Goal: Transaction & Acquisition: Purchase product/service

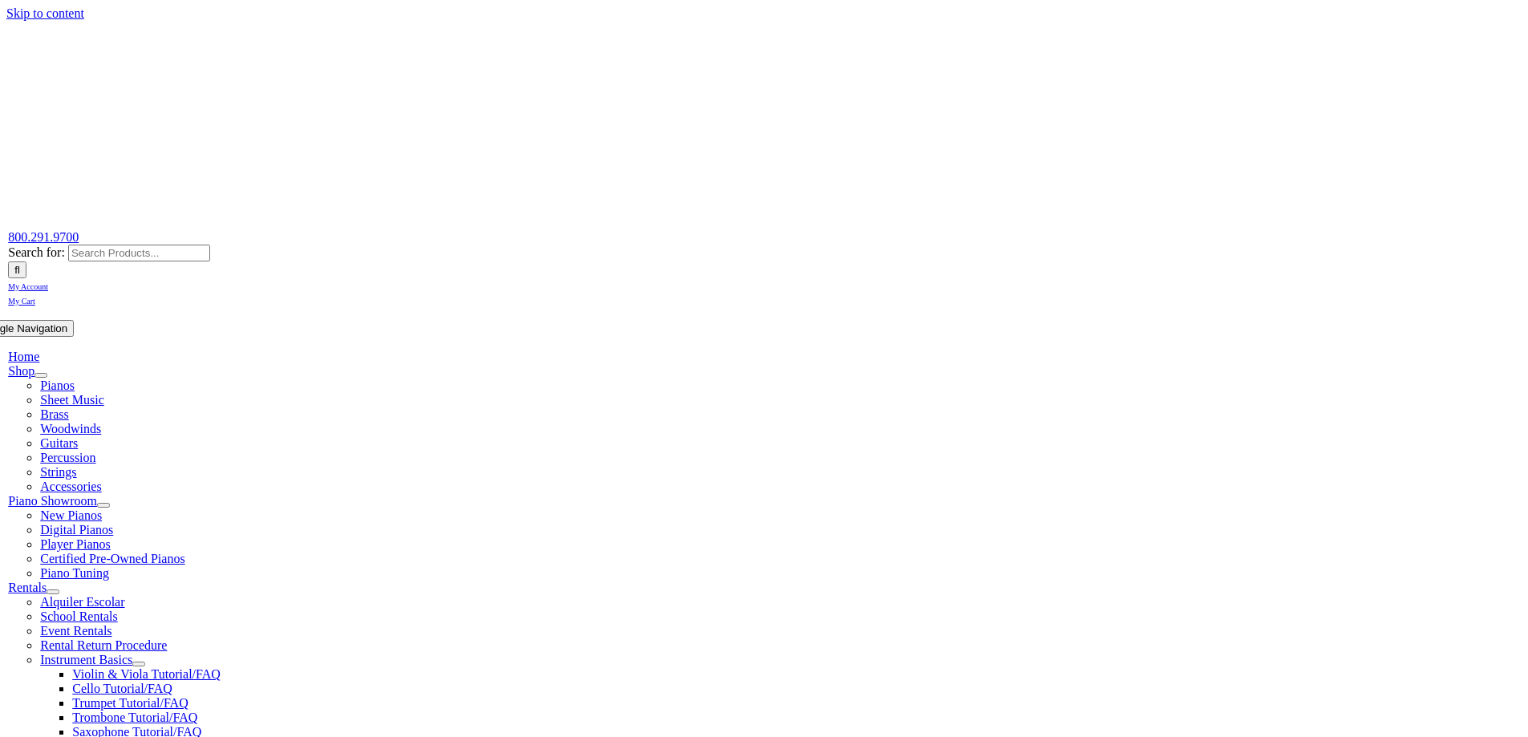
scroll to position [241, 0]
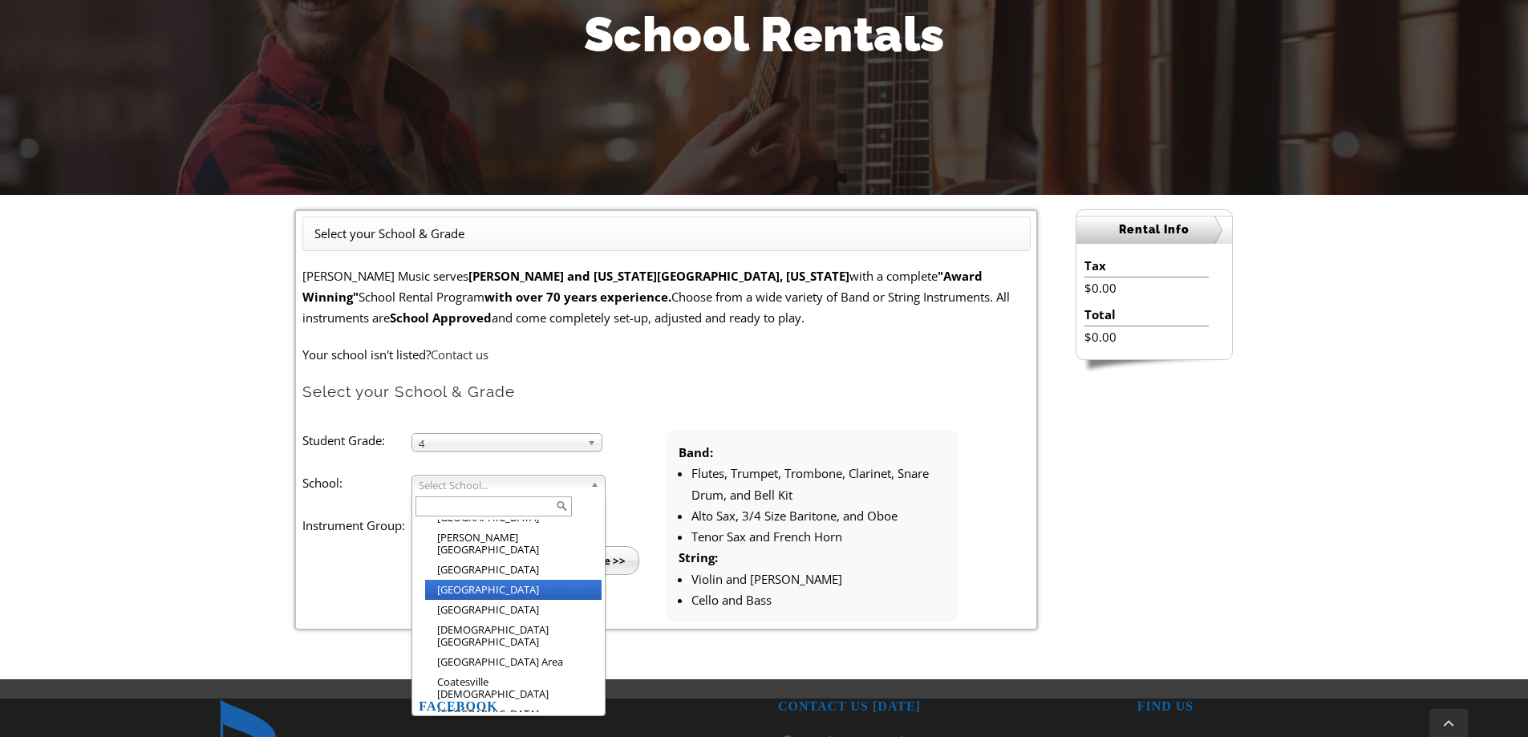
click at [468, 580] on li "[GEOGRAPHIC_DATA]" at bounding box center [513, 590] width 176 height 20
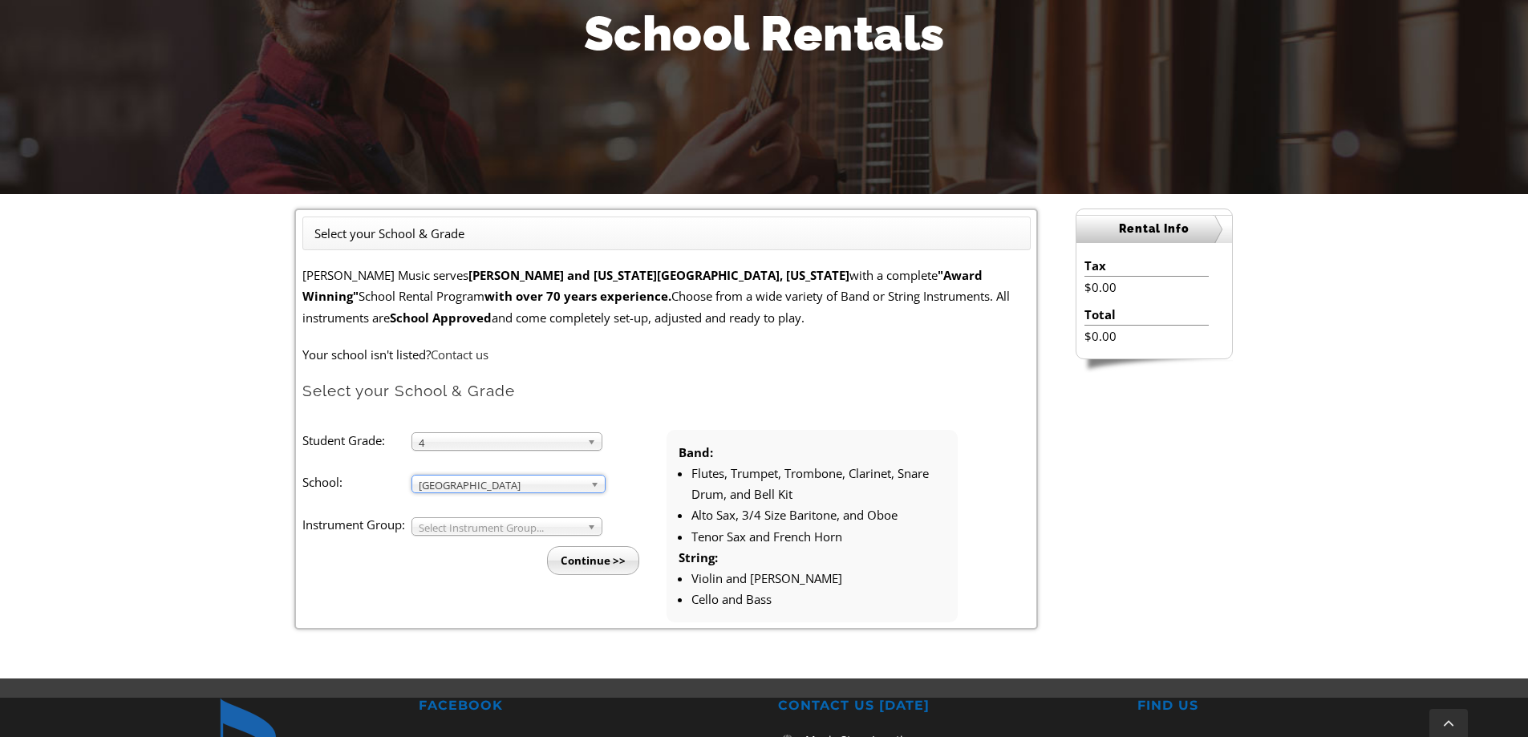
click at [592, 524] on b at bounding box center [594, 526] width 14 height 17
click at [489, 539] on li "Band" at bounding box center [511, 545] width 173 height 20
click at [589, 557] on input "Continue >>" at bounding box center [593, 560] width 92 height 29
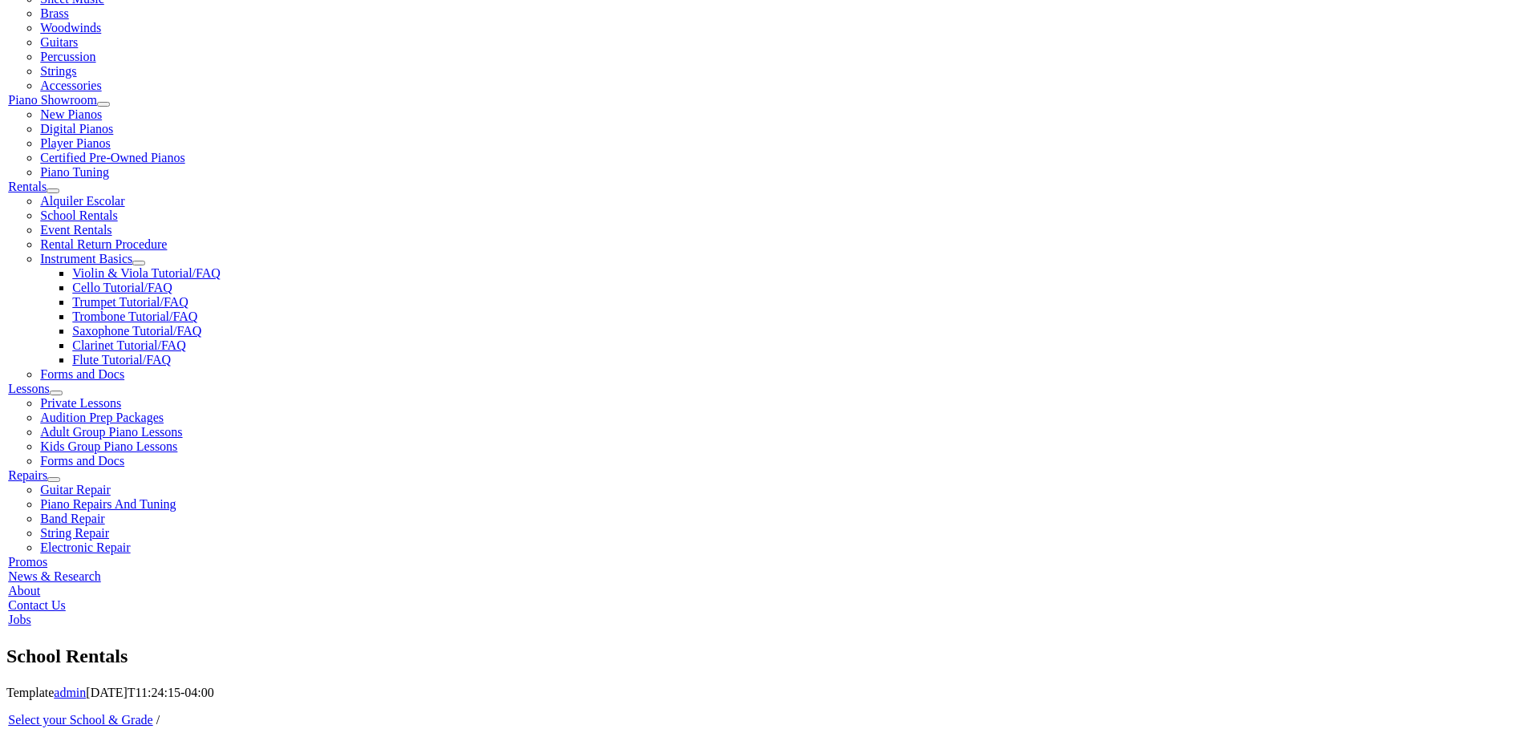
scroll to position [321, 0]
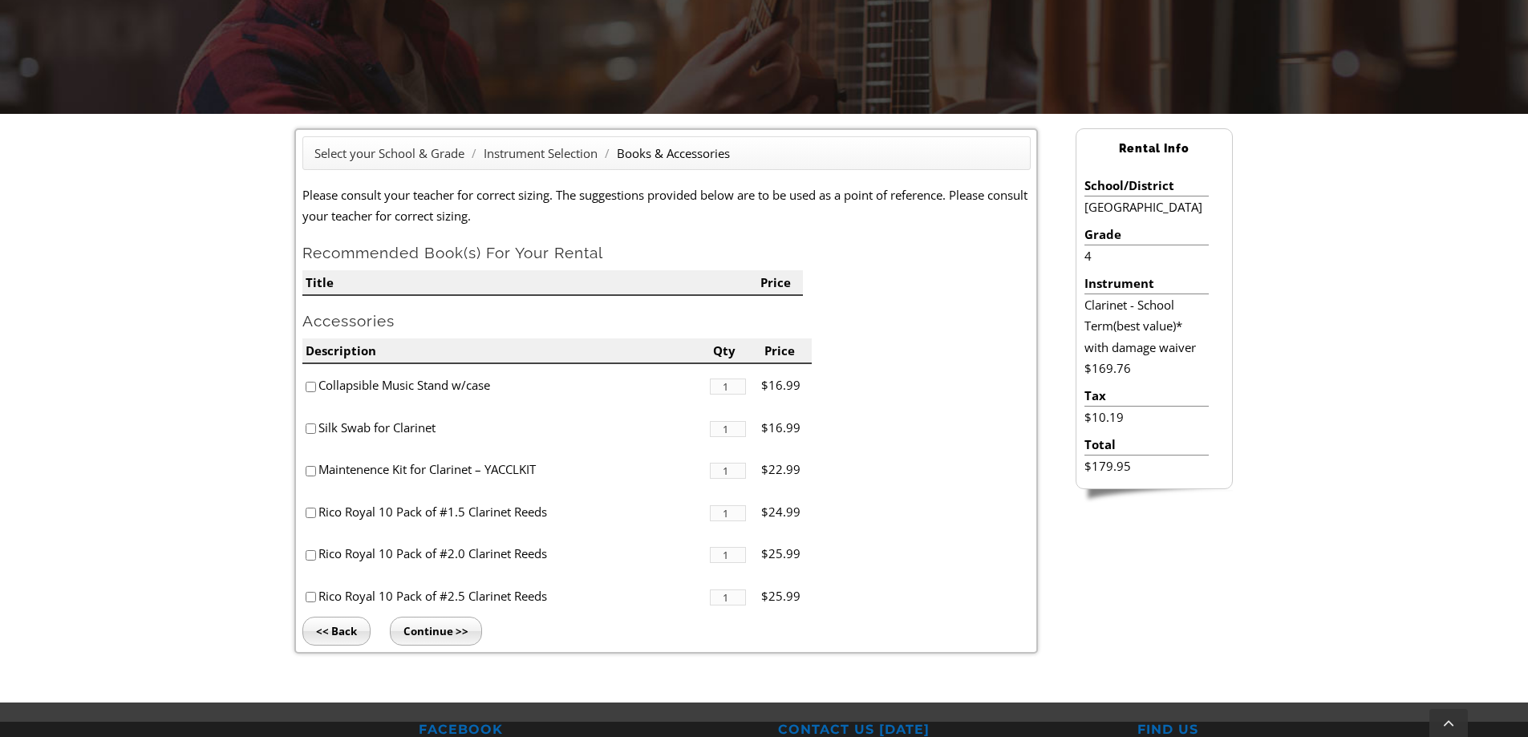
scroll to position [241, 0]
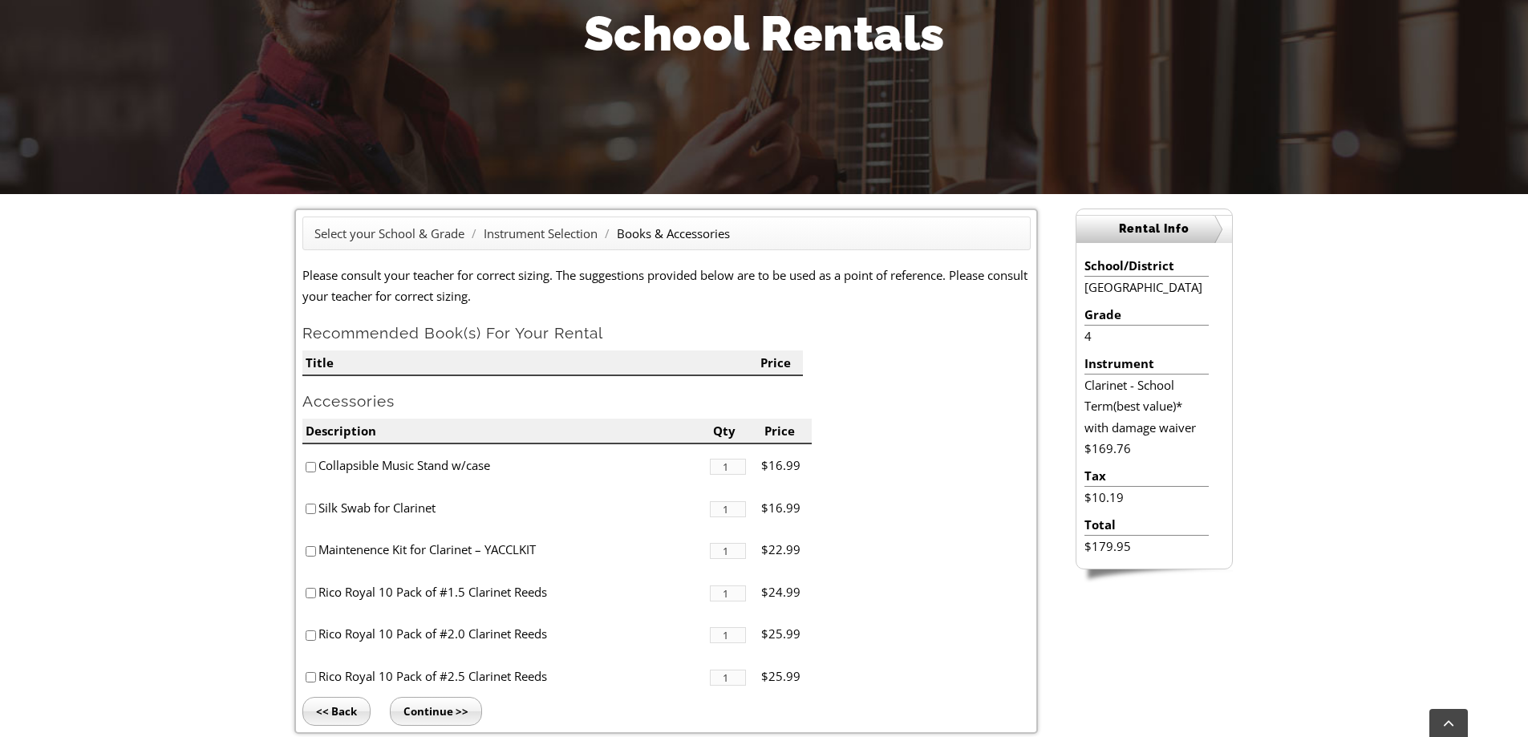
click at [352, 361] on li "Title" at bounding box center [529, 364] width 455 height 26
